Goal: Information Seeking & Learning: Learn about a topic

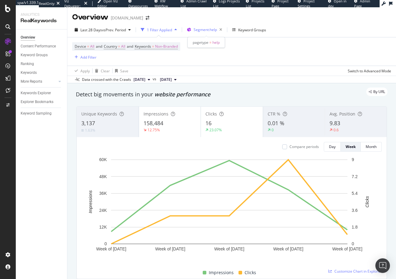
click at [200, 29] on span "Segment: help" at bounding box center [205, 29] width 23 height 5
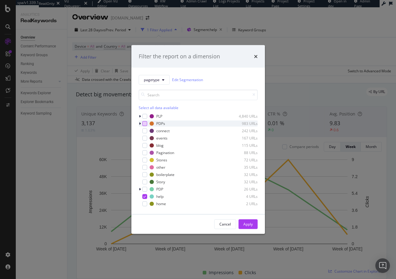
click at [145, 123] on div "modal" at bounding box center [144, 123] width 5 height 5
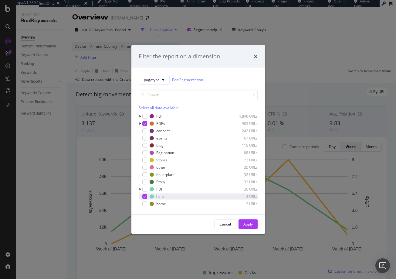
click at [144, 196] on icon "modal" at bounding box center [144, 196] width 3 height 3
click at [246, 223] on div "Apply" at bounding box center [247, 223] width 9 height 5
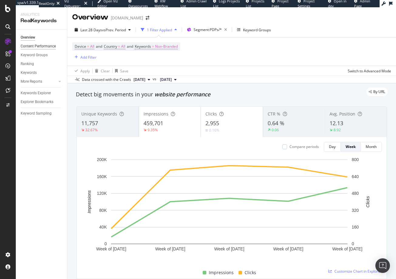
click at [29, 44] on div "Content Performance" at bounding box center [38, 46] width 35 height 6
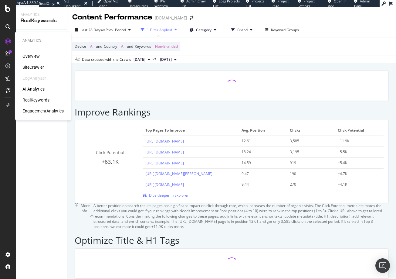
click at [36, 68] on div "SiteCrawler" at bounding box center [33, 67] width 22 height 6
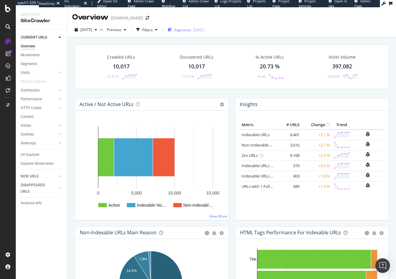
click at [191, 30] on span "Segments" at bounding box center [182, 29] width 17 height 5
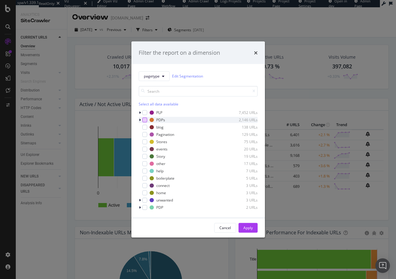
click at [146, 119] on div "modal" at bounding box center [144, 119] width 5 height 5
click at [247, 228] on div "Apply" at bounding box center [247, 227] width 9 height 5
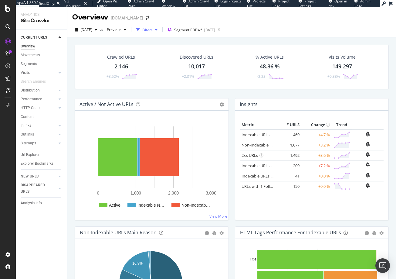
click at [142, 29] on div "button" at bounding box center [138, 30] width 9 height 9
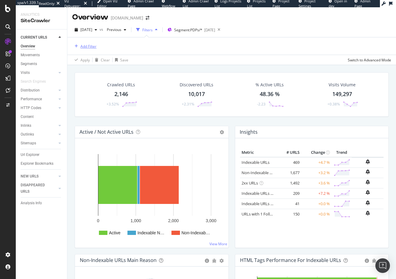
click at [88, 46] on div "Add Filter" at bounding box center [88, 46] width 16 height 5
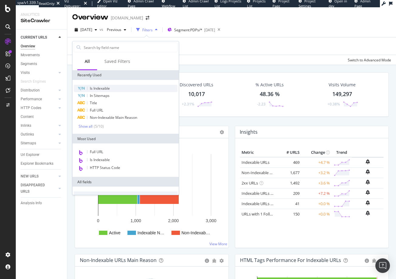
click at [102, 90] on span "Is Indexable" at bounding box center [100, 88] width 20 height 5
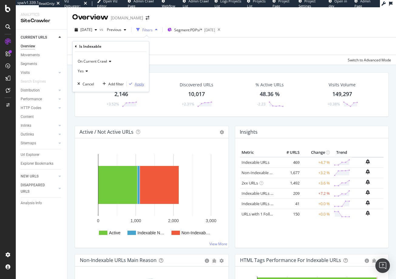
click at [138, 85] on div "Apply" at bounding box center [139, 83] width 9 height 5
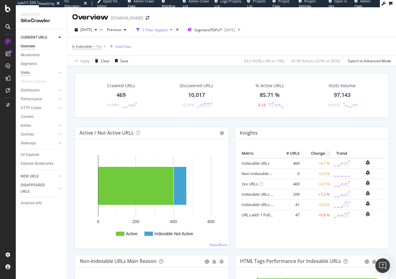
click at [24, 72] on div "Visits" at bounding box center [25, 73] width 9 height 6
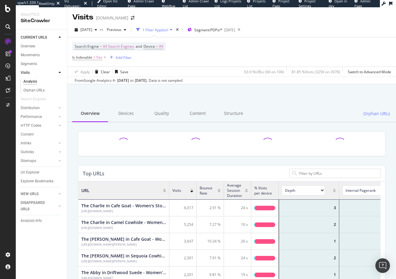
scroll to position [178, 298]
click at [159, 113] on div "Quality" at bounding box center [162, 113] width 36 height 17
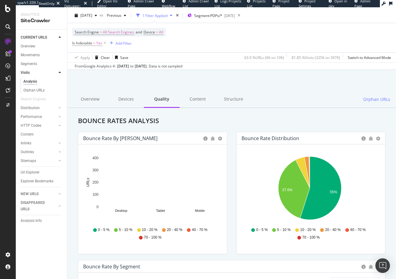
scroll to position [5, 0]
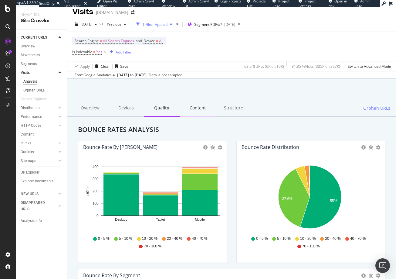
click at [194, 108] on div "Content" at bounding box center [198, 108] width 36 height 17
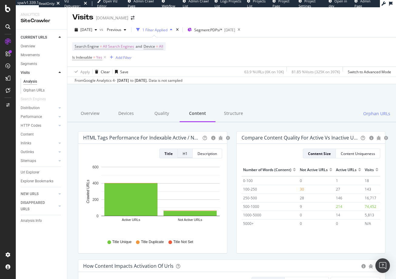
click at [184, 153] on div "H1" at bounding box center [185, 153] width 5 height 5
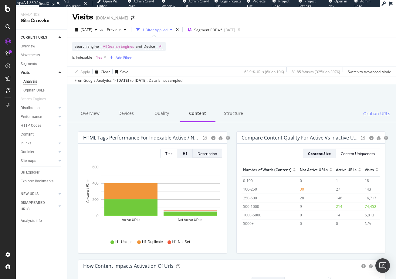
click at [208, 153] on div "Description" at bounding box center [207, 153] width 19 height 5
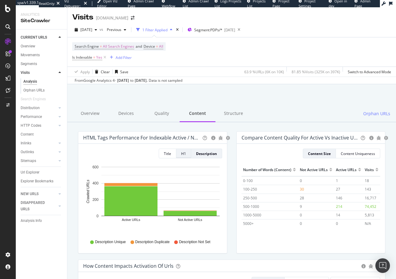
click at [182, 151] on div "H1" at bounding box center [183, 153] width 5 height 5
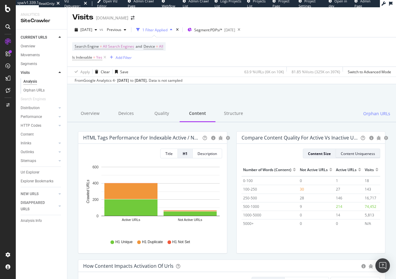
click at [344, 153] on div "Content Uniqueness" at bounding box center [358, 153] width 34 height 5
click at [384, 137] on icon "gear" at bounding box center [386, 138] width 4 height 4
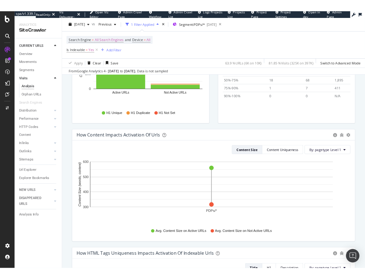
scroll to position [136, 0]
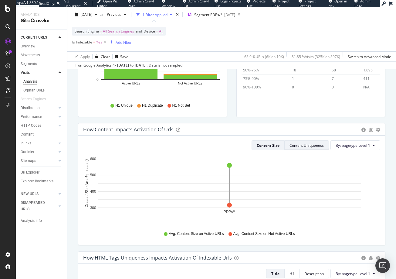
click at [295, 143] on div "Content Uniqueness" at bounding box center [307, 145] width 34 height 5
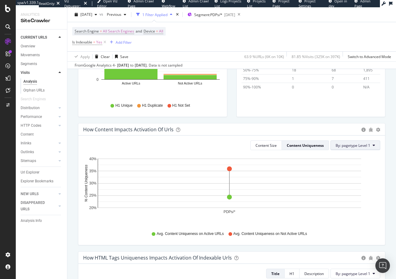
click at [343, 145] on span "By: pagetype Level 1" at bounding box center [353, 145] width 35 height 5
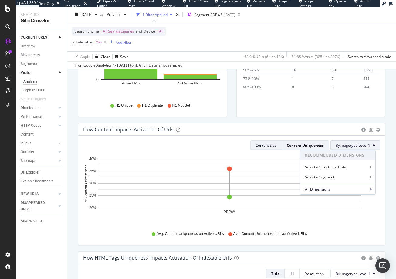
click at [264, 145] on div "Content Size" at bounding box center [266, 145] width 21 height 5
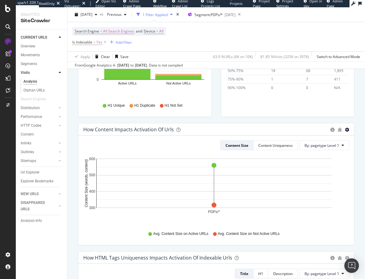
click at [345, 130] on icon "gear" at bounding box center [347, 130] width 4 height 4
click at [319, 141] on span "Bubble" at bounding box center [329, 141] width 49 height 8
click at [265, 171] on rect "A chart." at bounding box center [213, 182] width 235 height 49
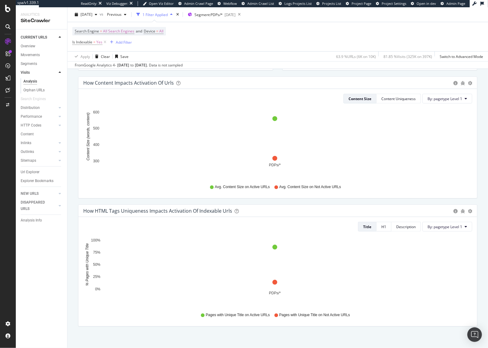
scroll to position [179, 0]
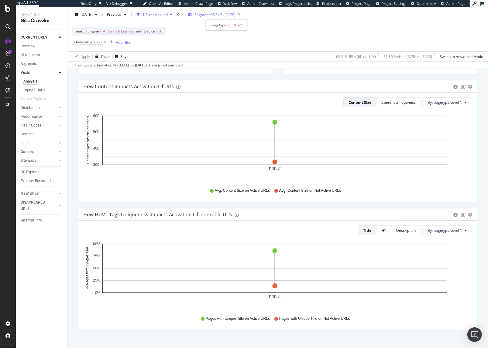
click at [222, 14] on span "Segment: PDPs/*" at bounding box center [208, 14] width 28 height 5
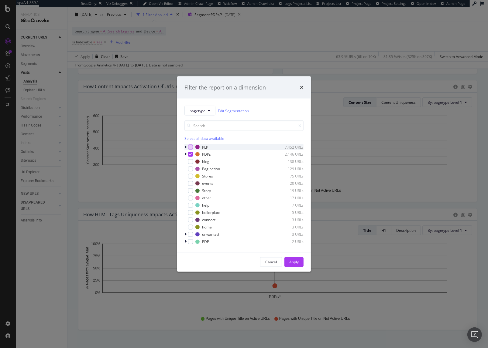
click at [191, 148] on div "modal" at bounding box center [190, 147] width 5 height 5
click at [191, 176] on div "modal" at bounding box center [190, 176] width 5 height 5
click at [191, 178] on div "modal" at bounding box center [190, 176] width 5 height 5
click at [191, 191] on div "modal" at bounding box center [190, 191] width 5 height 5
click at [294, 262] on div "Apply" at bounding box center [293, 262] width 9 height 5
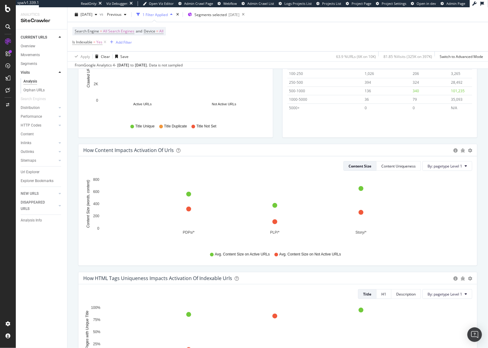
scroll to position [117, 0]
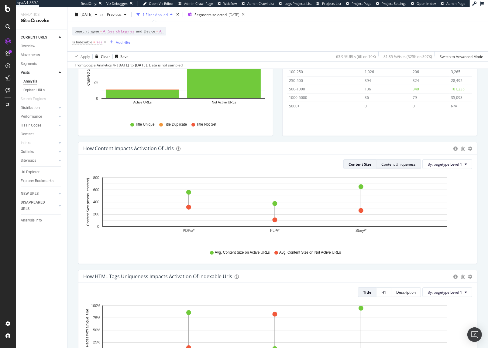
click at [381, 164] on div "Content Uniqueness" at bounding box center [398, 164] width 34 height 5
click at [353, 165] on div "Content Size" at bounding box center [357, 164] width 21 height 5
click at [218, 15] on span "Segments selected" at bounding box center [210, 14] width 32 height 5
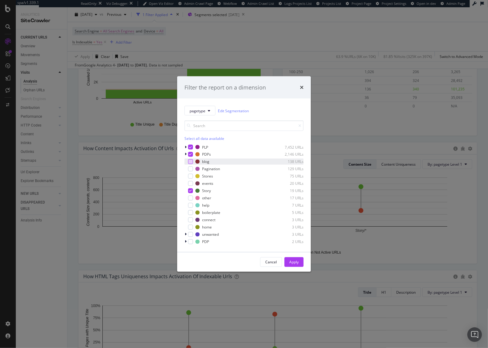
click at [191, 161] on div "modal" at bounding box center [190, 161] width 5 height 5
click at [190, 176] on div "modal" at bounding box center [190, 176] width 5 height 5
click at [190, 184] on div "modal" at bounding box center [190, 183] width 5 height 5
click at [293, 261] on div "Apply" at bounding box center [293, 262] width 9 height 5
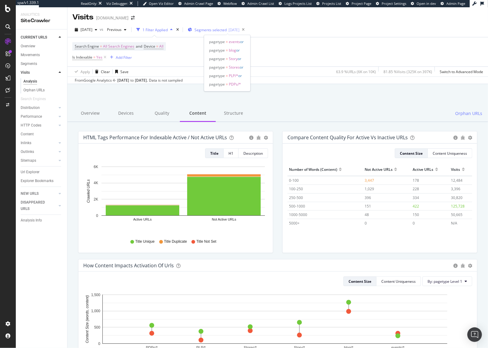
click at [211, 30] on span "Segments selected" at bounding box center [210, 29] width 32 height 5
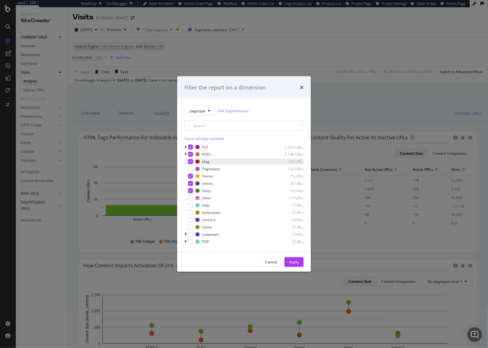
click at [191, 161] on icon "modal" at bounding box center [190, 161] width 3 height 3
click at [292, 262] on div "Apply" at bounding box center [293, 262] width 9 height 5
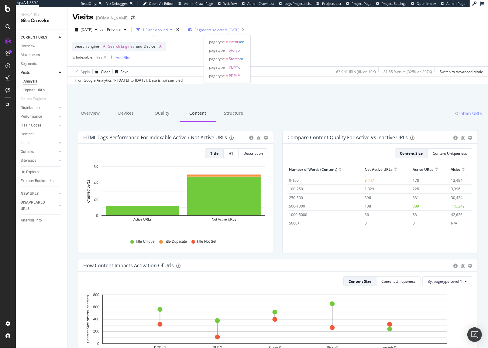
click at [215, 28] on span "Segments selected" at bounding box center [210, 29] width 32 height 5
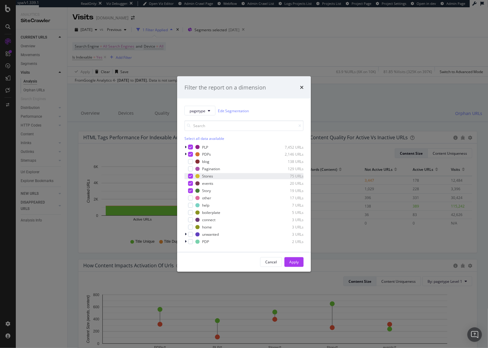
click at [190, 176] on icon "modal" at bounding box center [190, 176] width 3 height 3
click at [189, 183] on icon "modal" at bounding box center [190, 183] width 3 height 3
click at [292, 262] on div "Apply" at bounding box center [293, 262] width 9 height 5
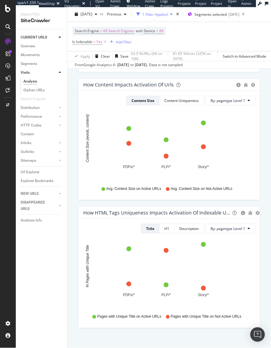
scroll to position [308, 0]
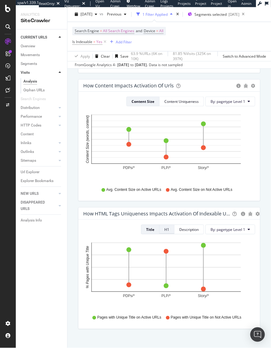
click at [164, 230] on div "H1" at bounding box center [166, 229] width 5 height 5
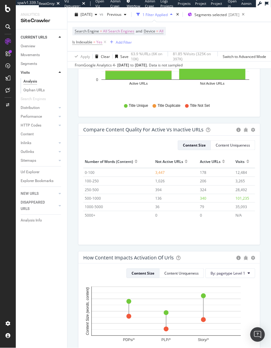
scroll to position [0, 0]
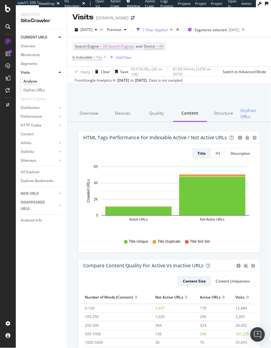
click at [168, 30] on div "1 Filter Applied" at bounding box center [154, 29] width 25 height 5
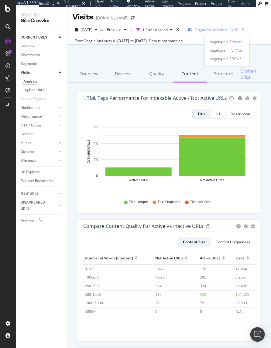
click at [214, 29] on span "Segments selected" at bounding box center [210, 29] width 32 height 5
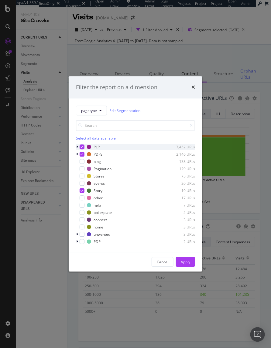
click at [83, 148] on icon "modal" at bounding box center [82, 147] width 3 height 3
click at [83, 154] on icon "modal" at bounding box center [82, 154] width 3 height 3
click at [81, 191] on icon "modal" at bounding box center [82, 190] width 3 height 3
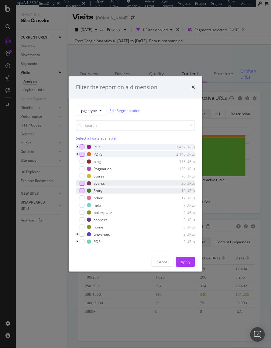
click at [81, 183] on div "modal" at bounding box center [82, 183] width 5 height 5
click at [82, 161] on div "modal" at bounding box center [82, 161] width 5 height 5
click at [185, 262] on div "Apply" at bounding box center [185, 262] width 9 height 5
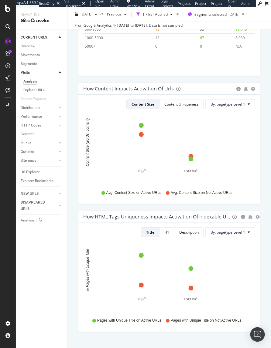
scroll to position [278, 0]
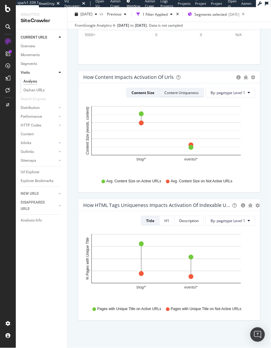
click at [178, 95] on div "Content Uniqueness" at bounding box center [181, 92] width 34 height 5
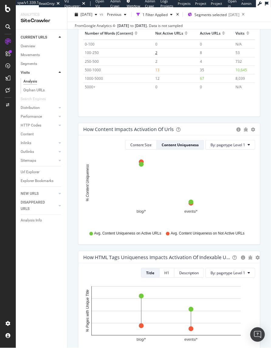
scroll to position [261, 0]
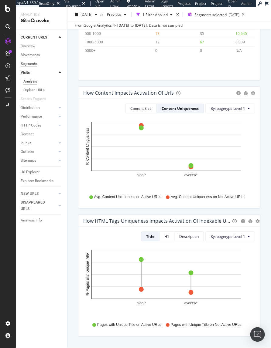
click at [25, 64] on div "Segments" at bounding box center [29, 64] width 16 height 6
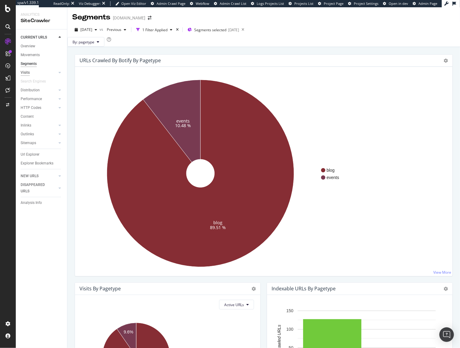
click at [26, 71] on div "Visits" at bounding box center [25, 73] width 9 height 6
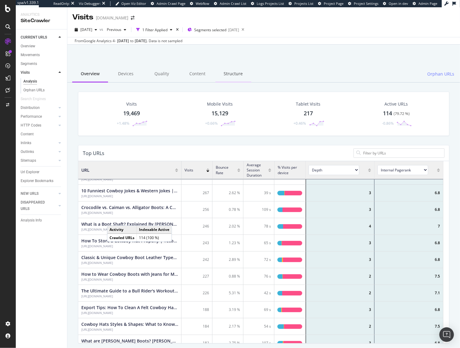
click at [227, 74] on div "Structure" at bounding box center [234, 74] width 36 height 17
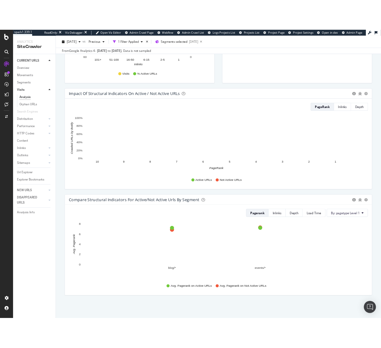
scroll to position [278, 0]
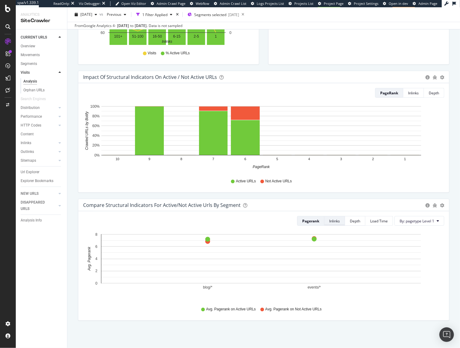
click at [329, 221] on div "Inlinks" at bounding box center [334, 221] width 11 height 5
click at [350, 221] on div "Depth" at bounding box center [355, 221] width 10 height 5
click at [370, 222] on div "Load Time" at bounding box center [379, 221] width 18 height 5
click at [328, 221] on div "Inlinks" at bounding box center [333, 221] width 11 height 5
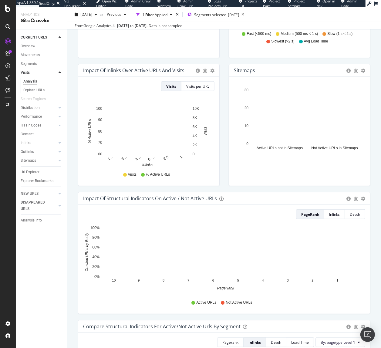
scroll to position [155, 0]
